Goal: Task Accomplishment & Management: Manage account settings

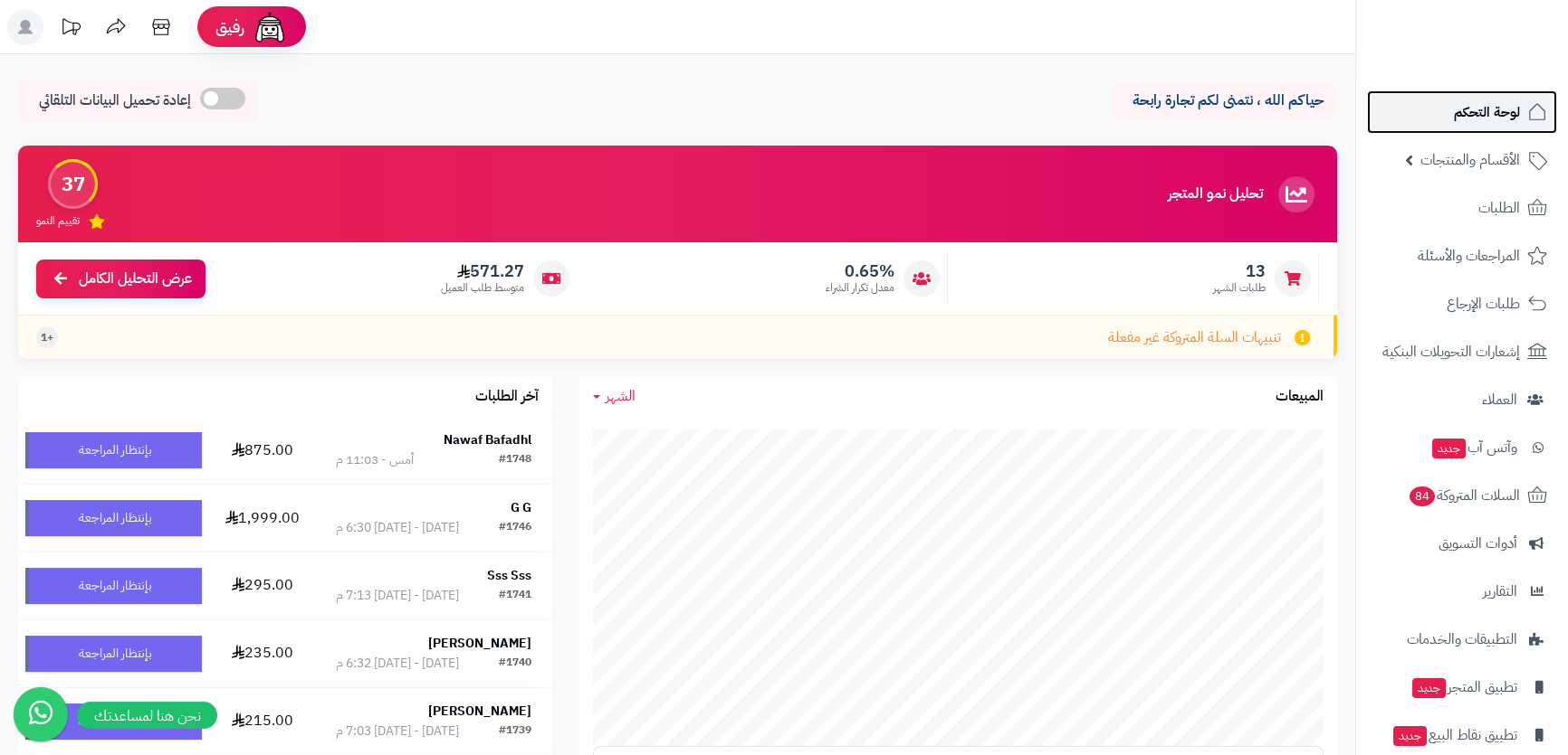
click at [1454, 108] on span "لوحة التحكم" at bounding box center [1486, 112] width 66 height 25
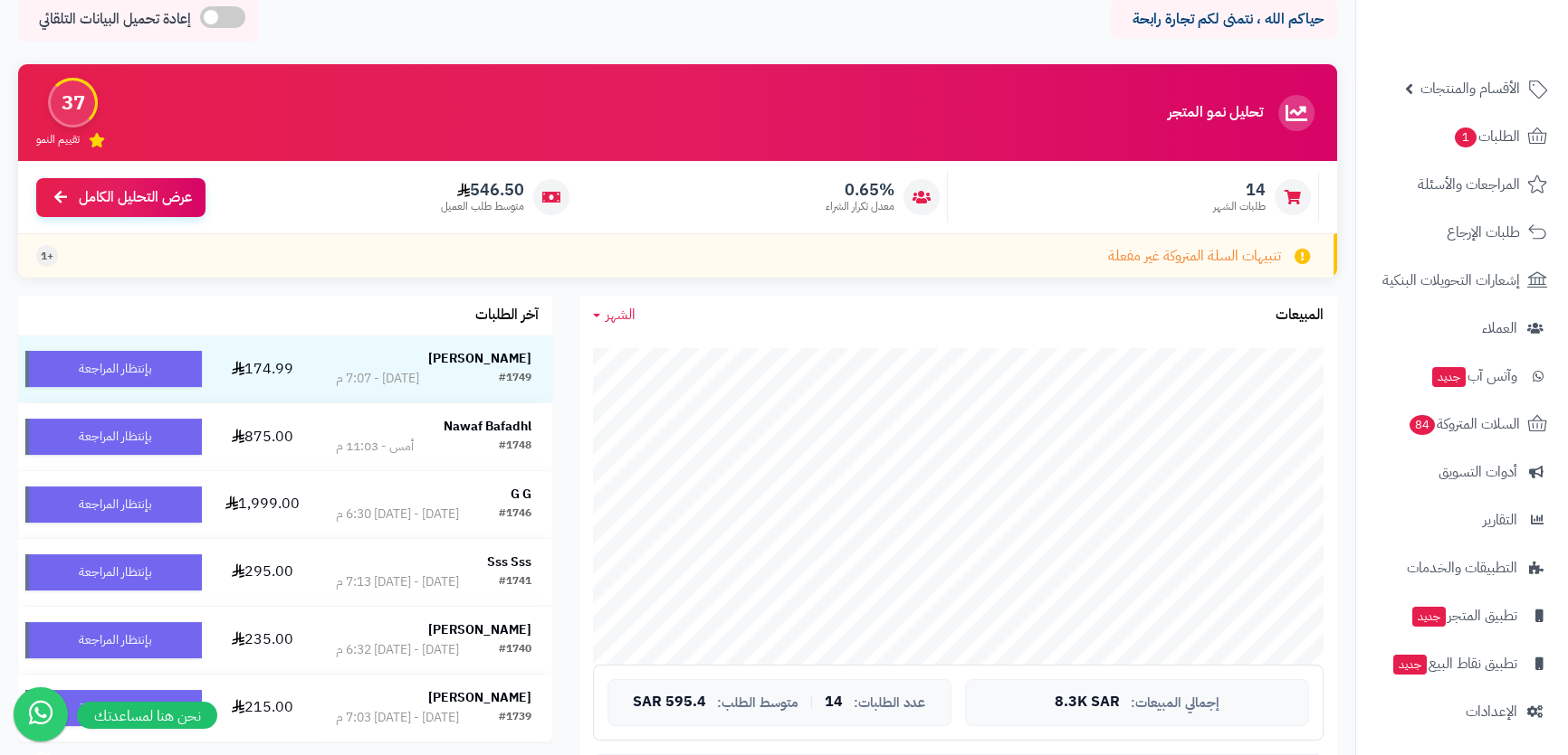
scroll to position [246, 0]
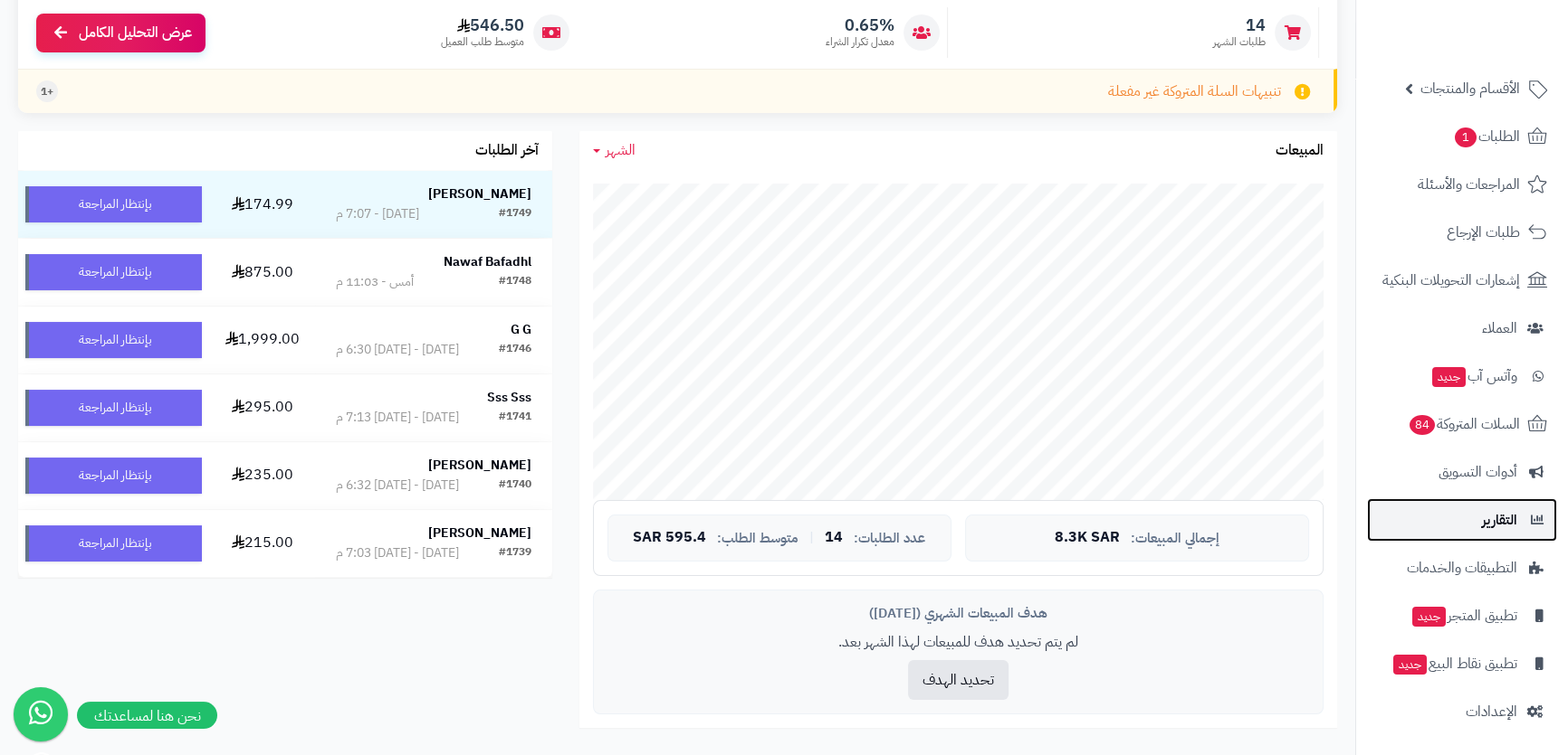
click at [1479, 516] on link "التقارير" at bounding box center [1462, 521] width 190 height 43
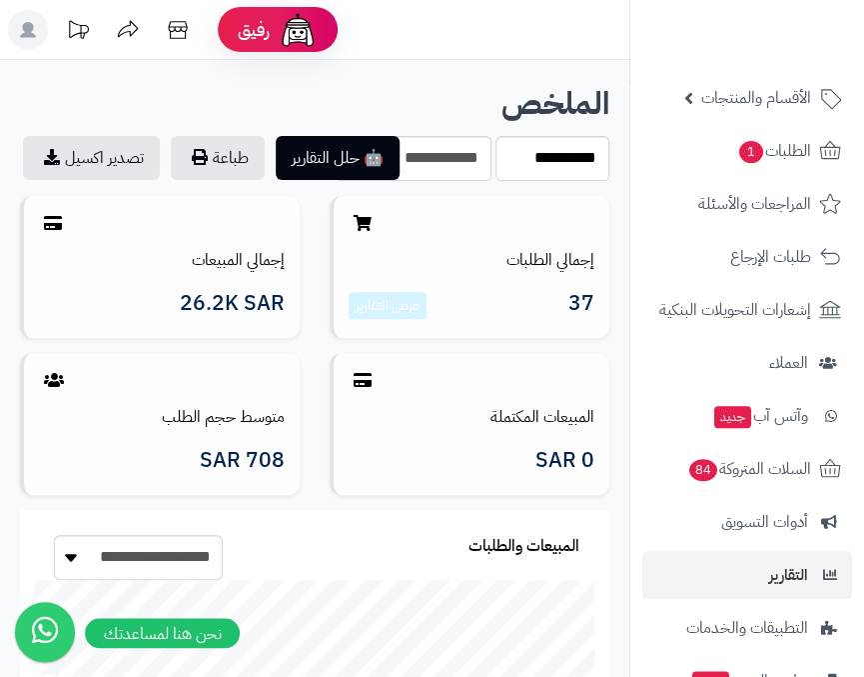
scroll to position [237, 0]
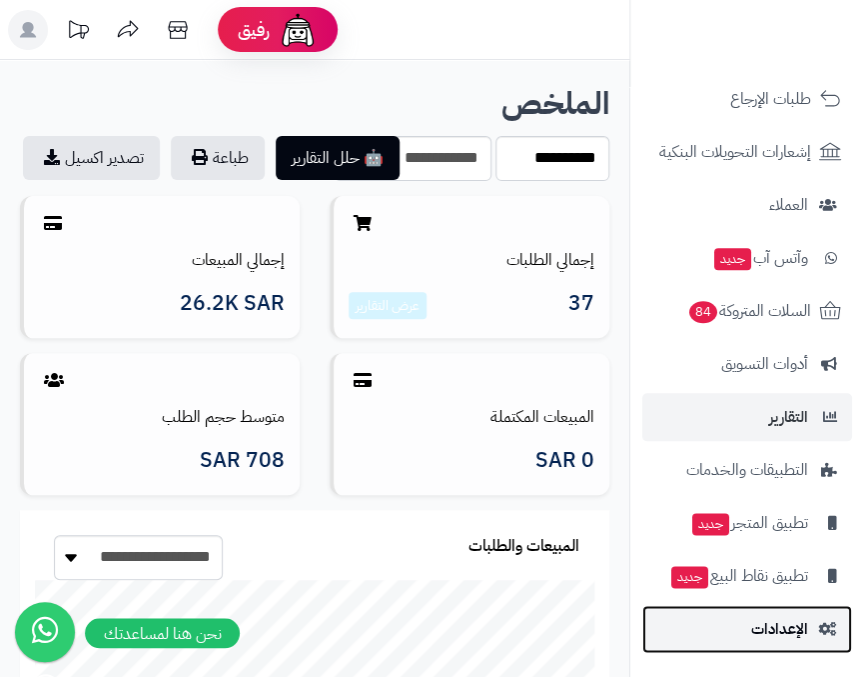
click at [784, 620] on span "الإعدادات" at bounding box center [780, 629] width 57 height 28
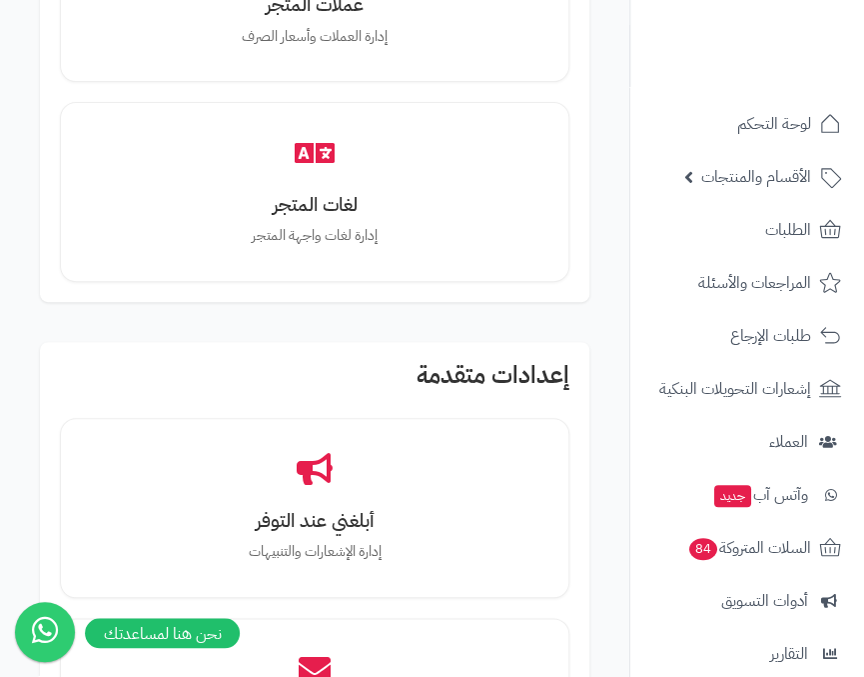
scroll to position [4178, 0]
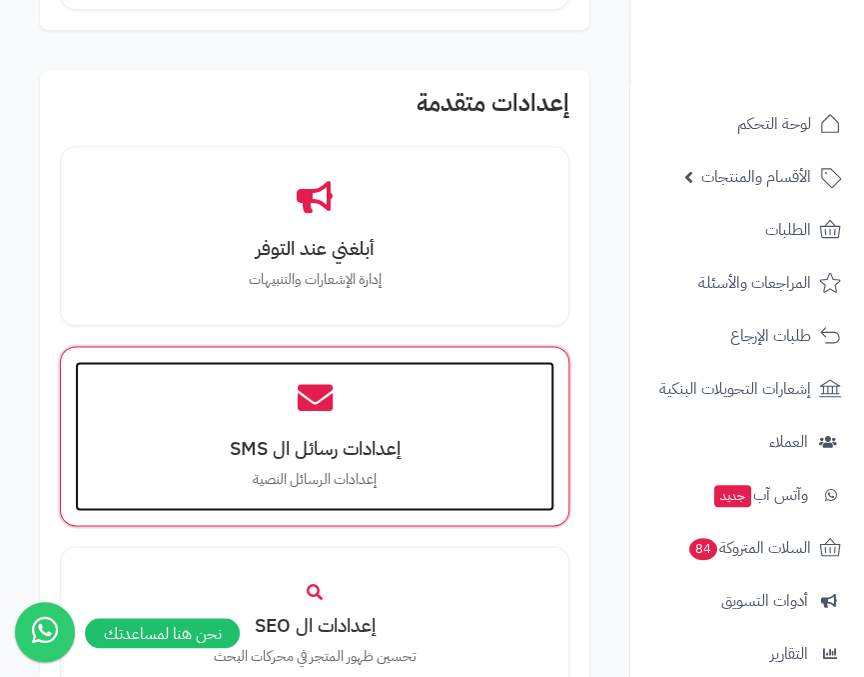
click at [346, 399] on div "إعدادات رسائل ال SMS إعدادات الرسائل النصية" at bounding box center [315, 436] width 480 height 150
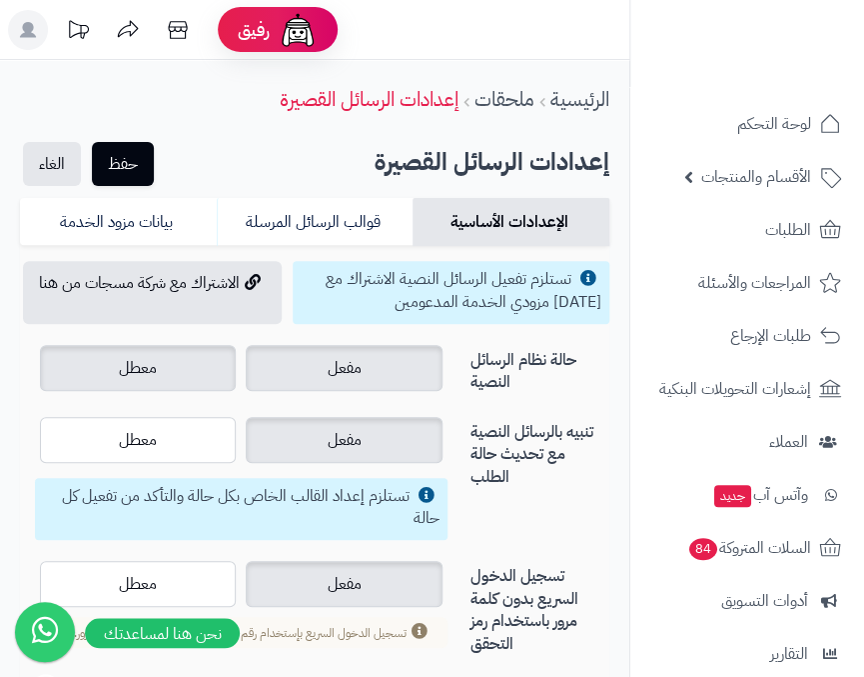
click at [186, 367] on label "معطل" at bounding box center [138, 368] width 196 height 46
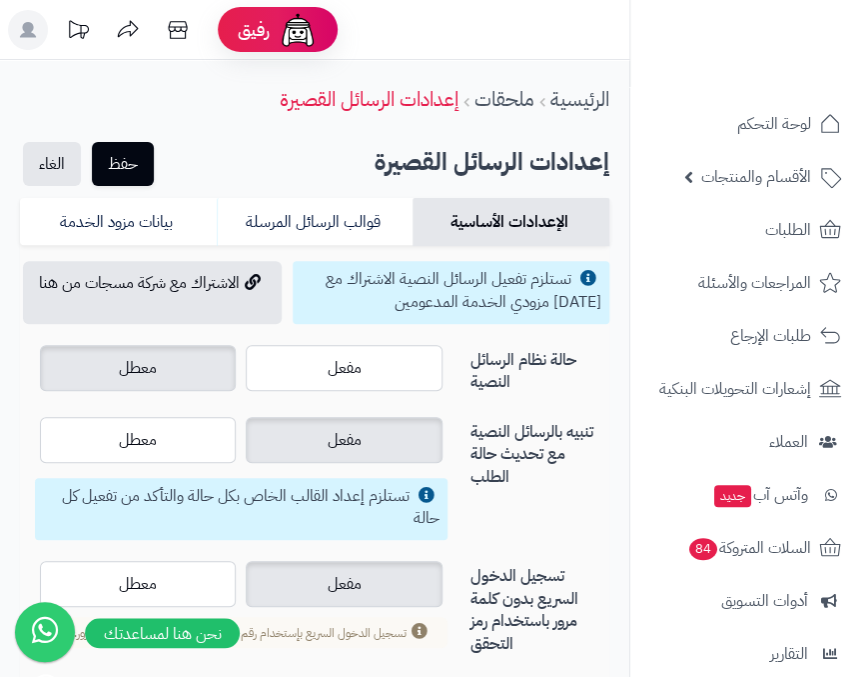
scroll to position [223, 0]
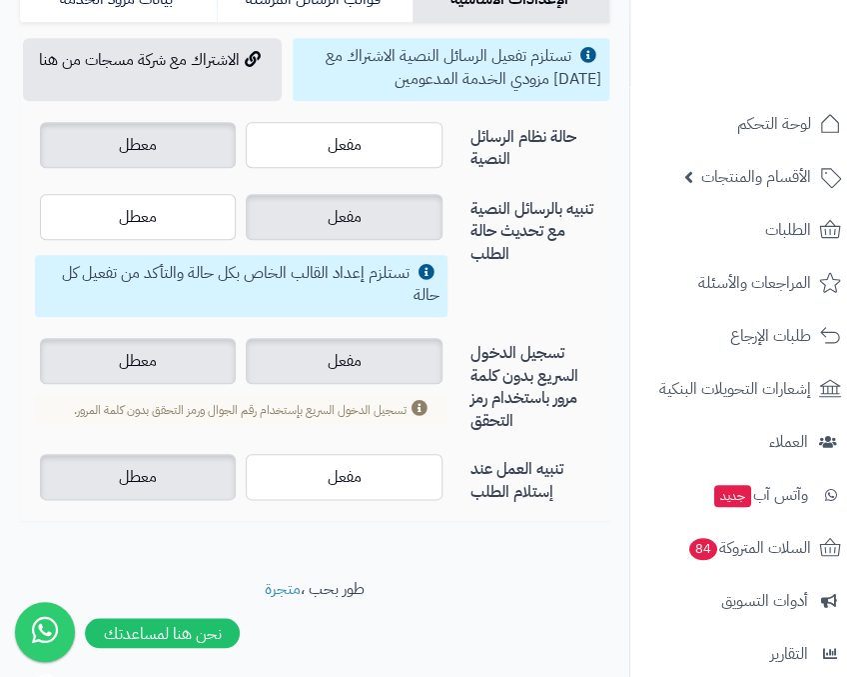
click at [189, 363] on label "معطل" at bounding box center [138, 361] width 196 height 46
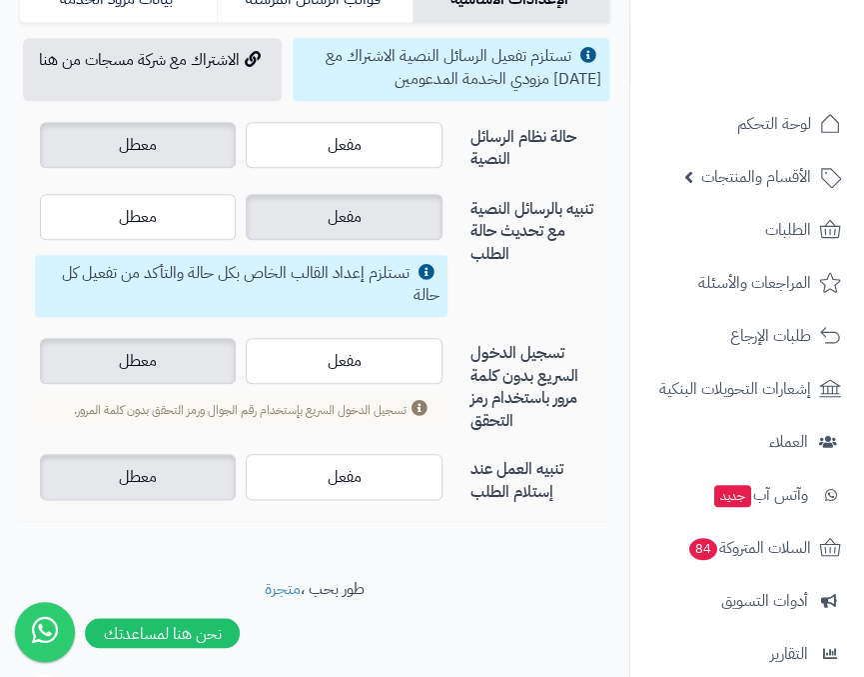
click at [142, 365] on span "معطل" at bounding box center [138, 361] width 38 height 24
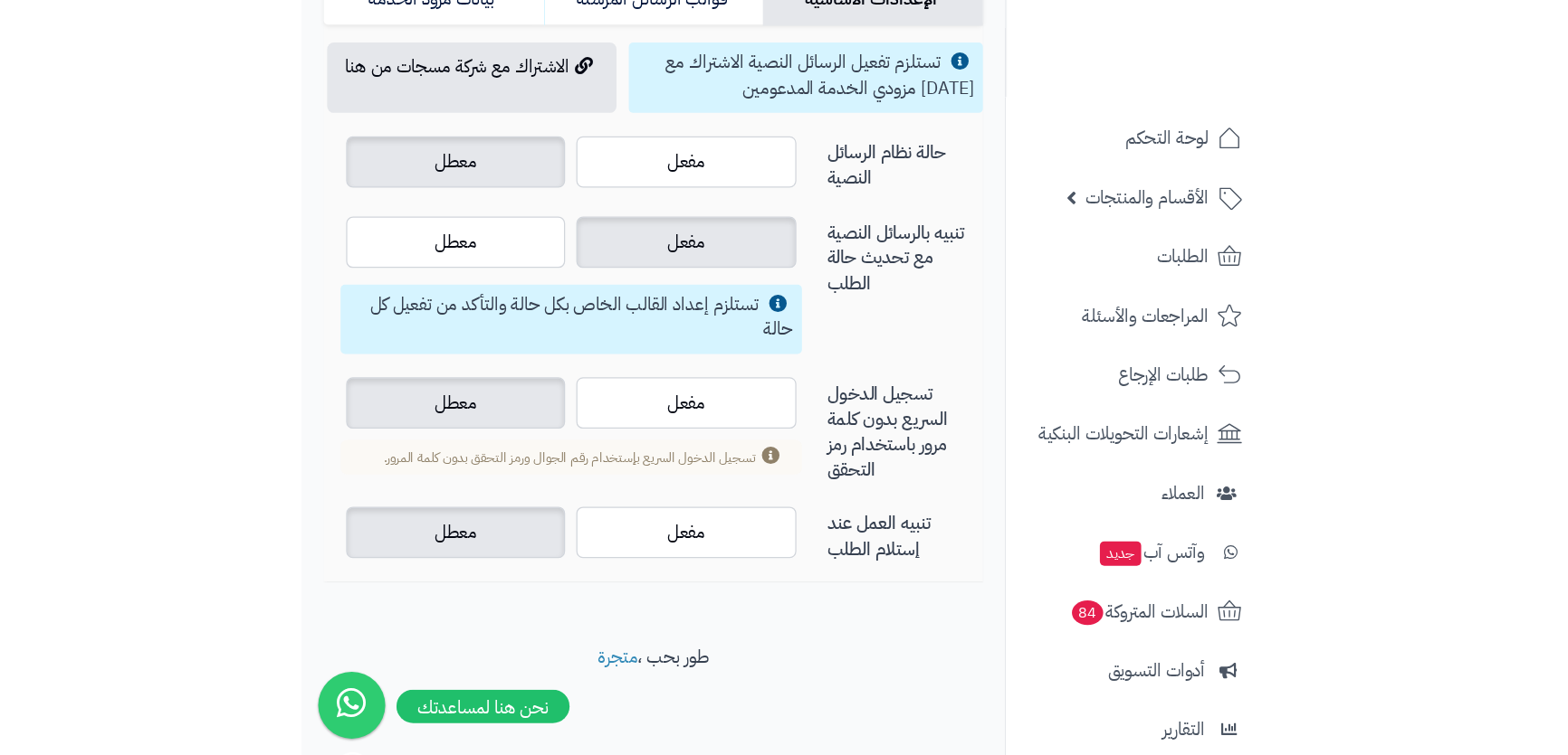
scroll to position [14, 0]
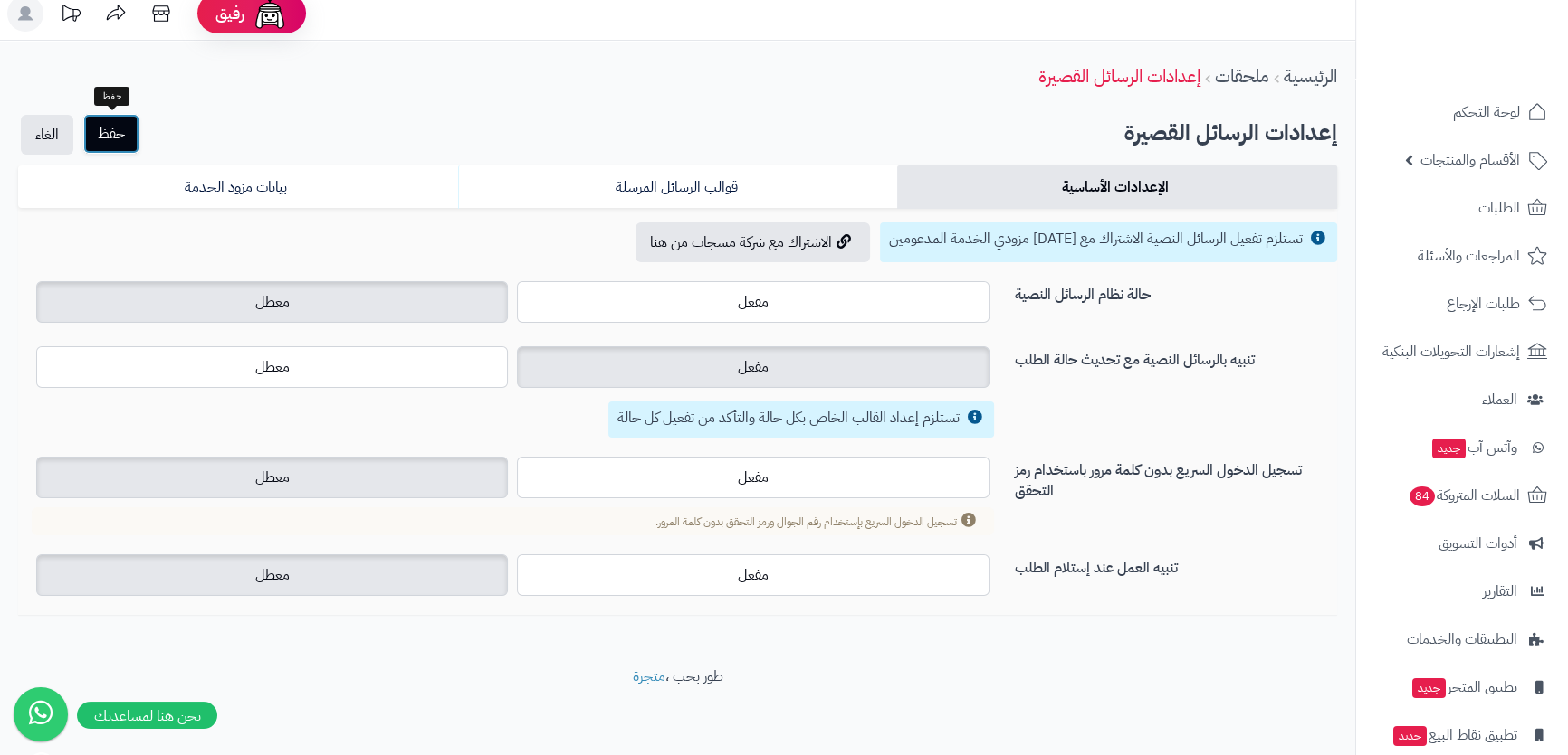
click at [132, 129] on button "حفظ" at bounding box center [111, 134] width 56 height 40
